Goal: Task Accomplishment & Management: Complete application form

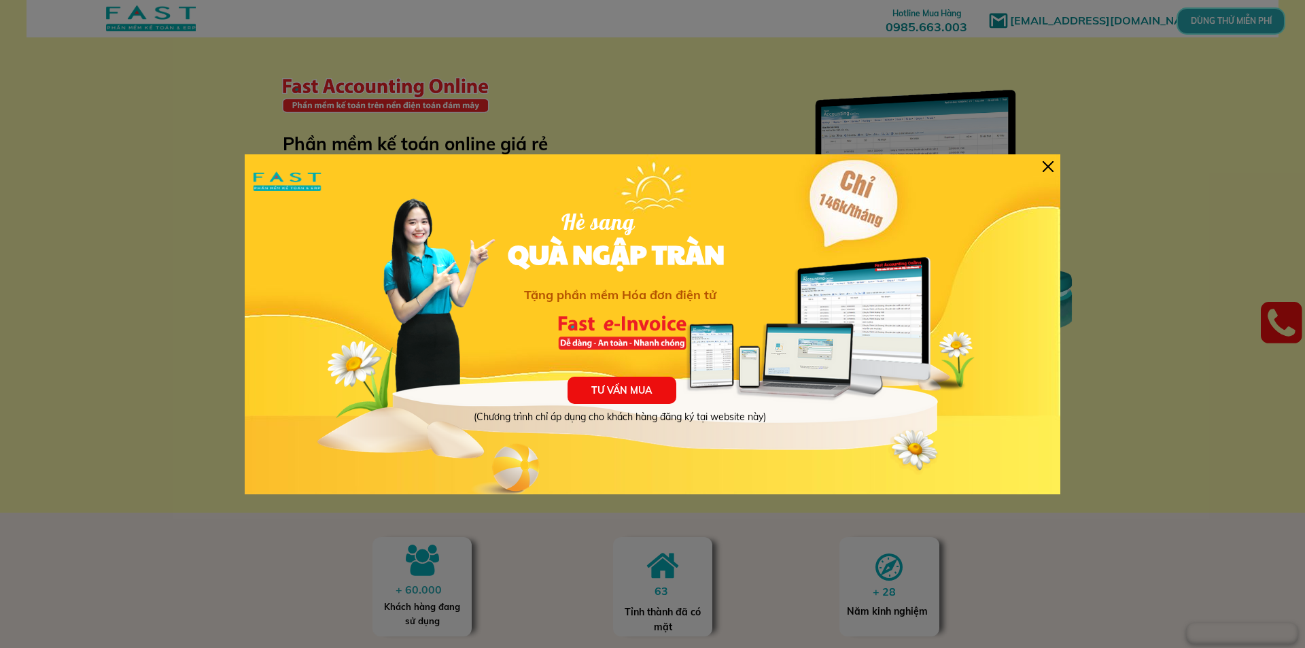
click at [1054, 167] on div "TƯ VẤN MUA (Chương trình chỉ áp dụng cho khách hàng đăng ký tại website này) Hè…" at bounding box center [653, 324] width 816 height 340
click at [1050, 166] on div at bounding box center [1048, 166] width 11 height 11
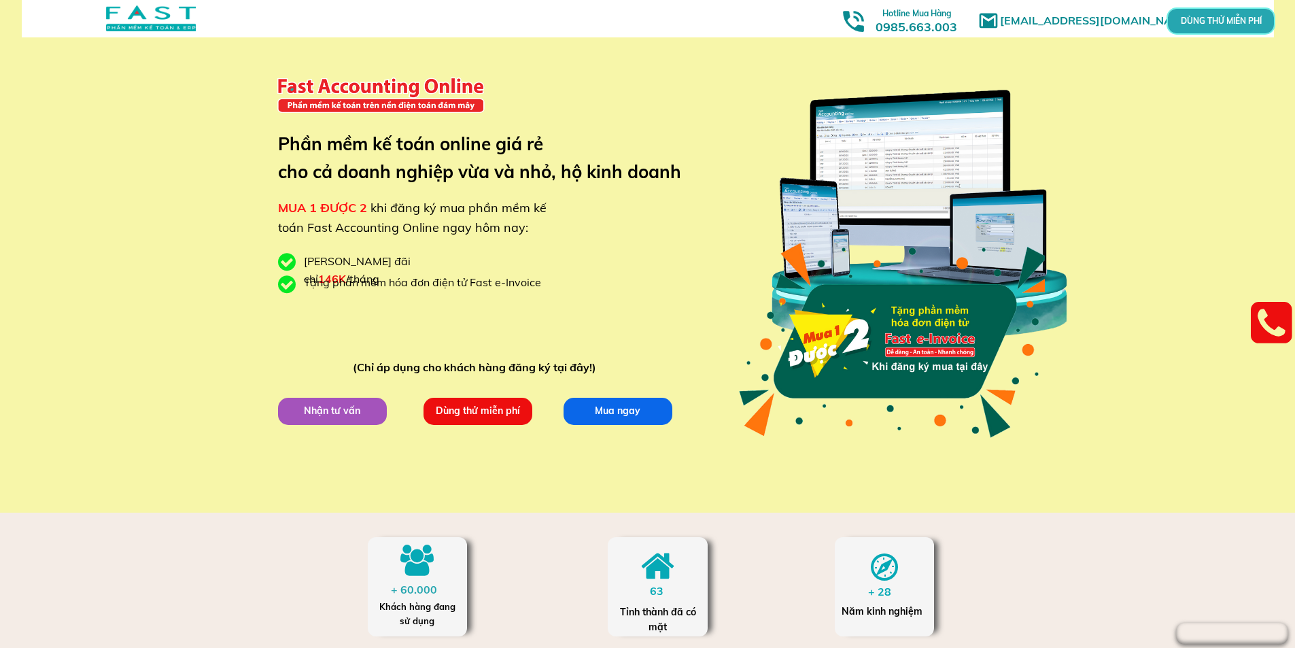
click at [470, 407] on p "Dùng thử miễn phí" at bounding box center [477, 410] width 109 height 27
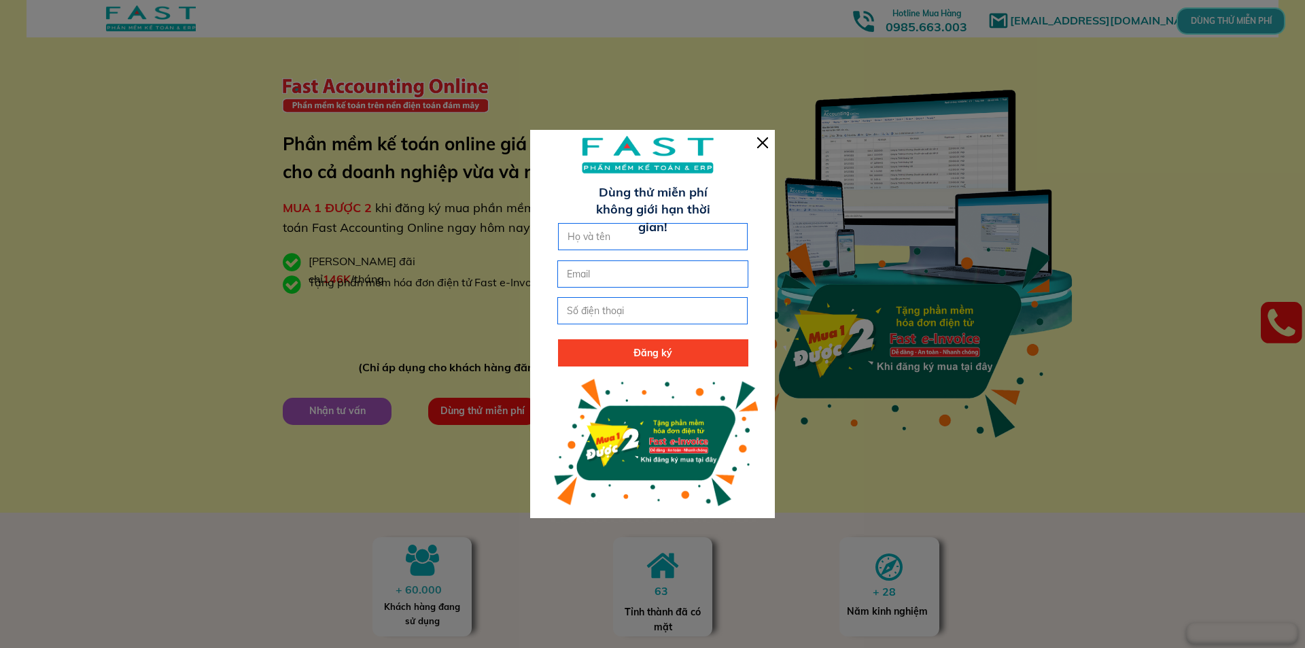
click at [604, 228] on input "text" at bounding box center [653, 237] width 178 height 26
type input "[PERSON_NAME]"
click at [602, 277] on input "email" at bounding box center [653, 274] width 178 height 26
type input "[EMAIL_ADDRESS][DOMAIN_NAME]"
type input "0358707722"
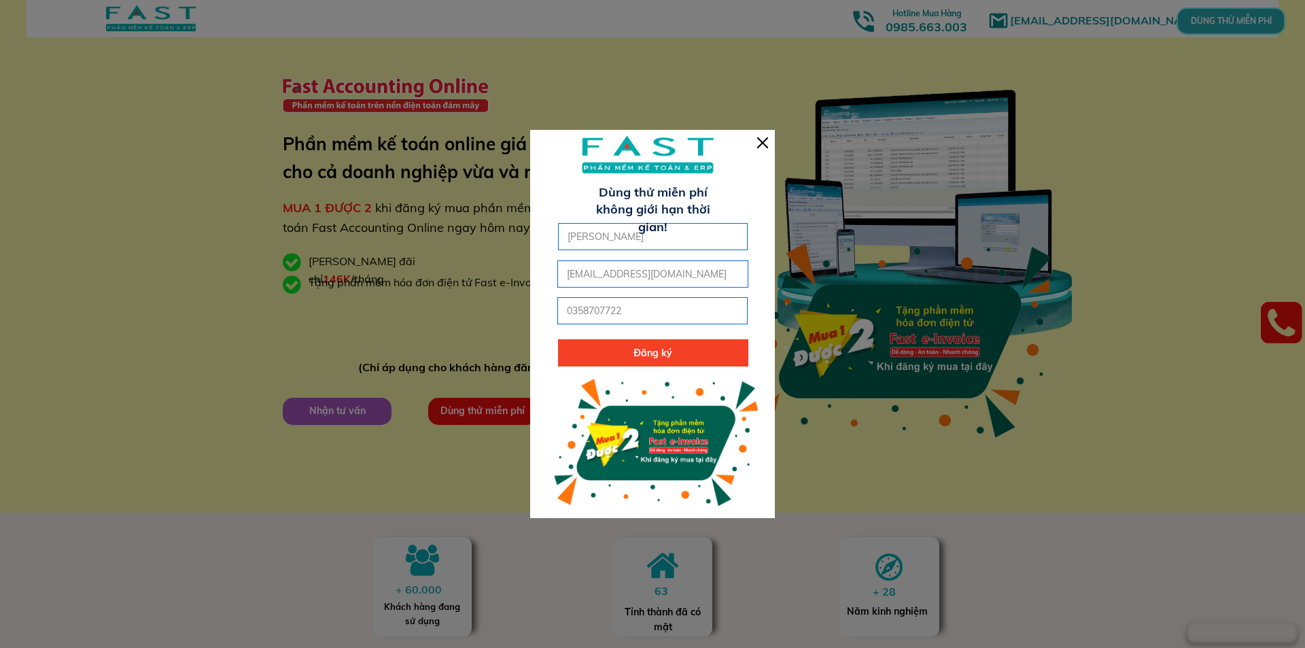
click at [632, 344] on p "Đăng ký" at bounding box center [653, 352] width 190 height 27
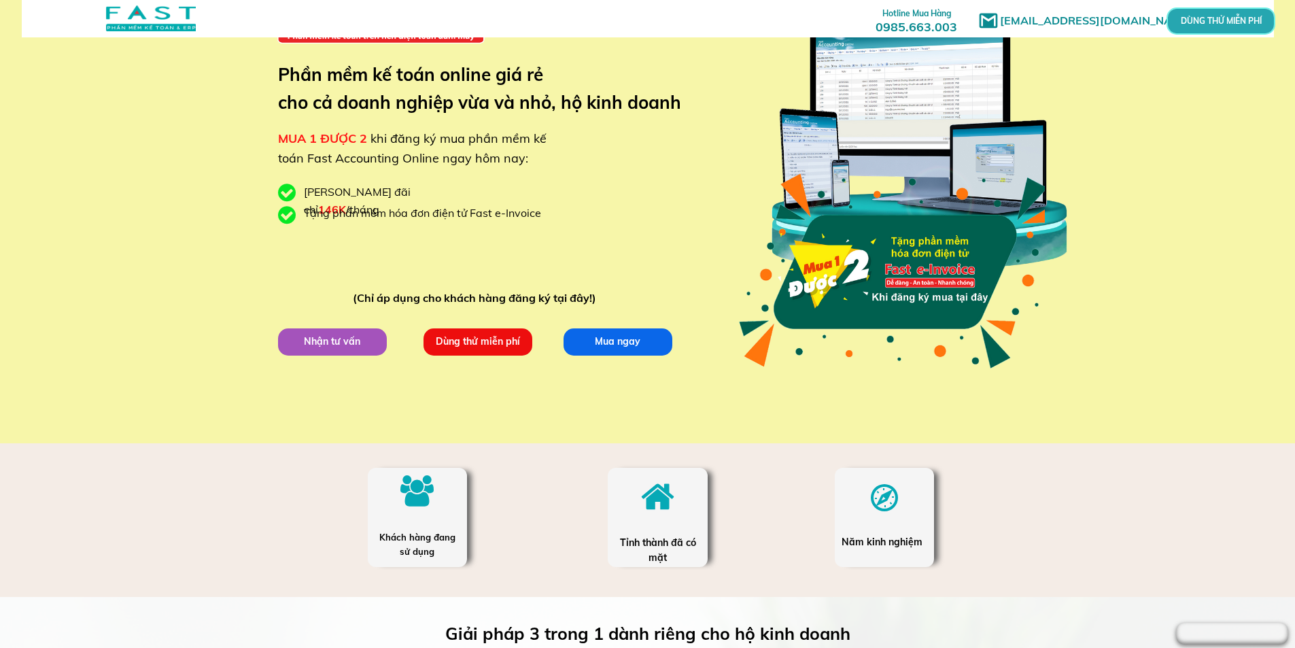
scroll to position [256, 0]
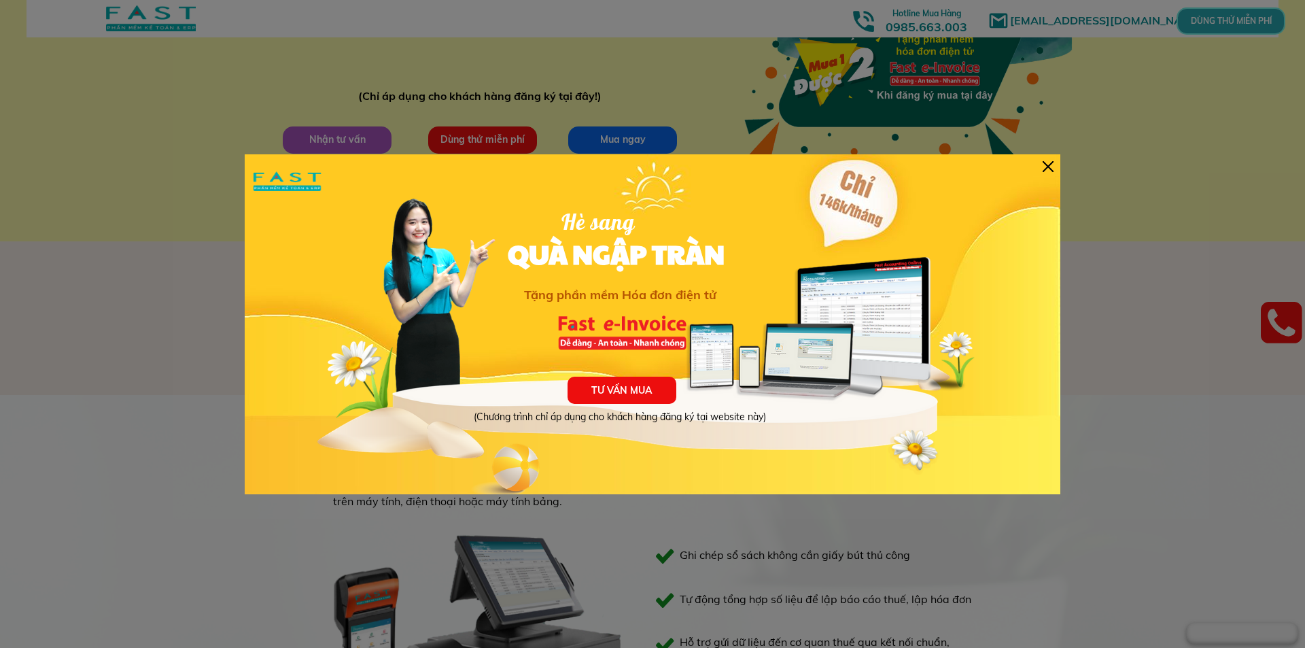
click at [1046, 165] on div at bounding box center [1048, 166] width 11 height 11
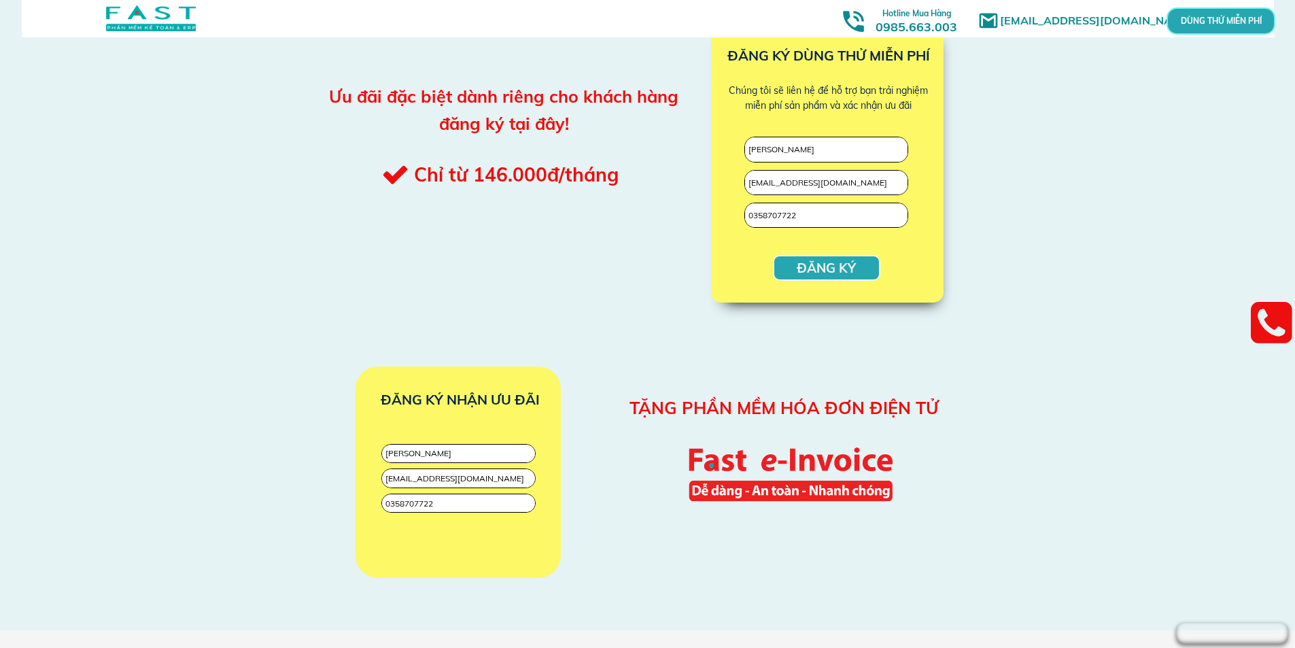
scroll to position [1495, 0]
